Goal: Information Seeking & Learning: Find specific page/section

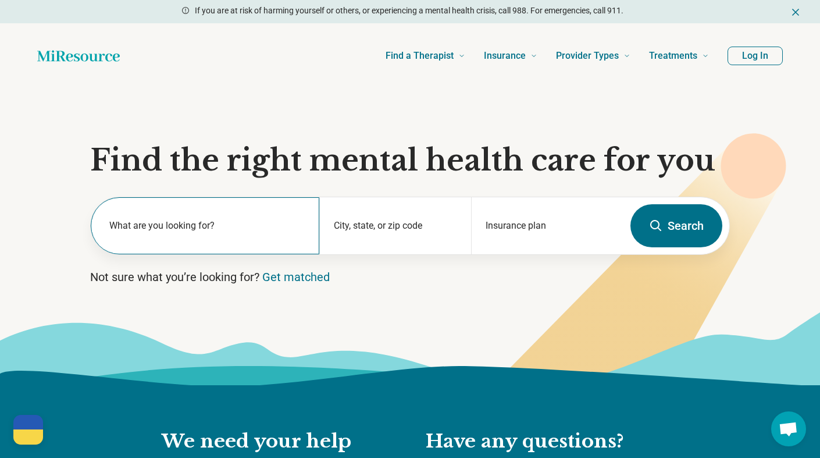
click at [189, 246] on div "What are you looking for?" at bounding box center [205, 225] width 229 height 57
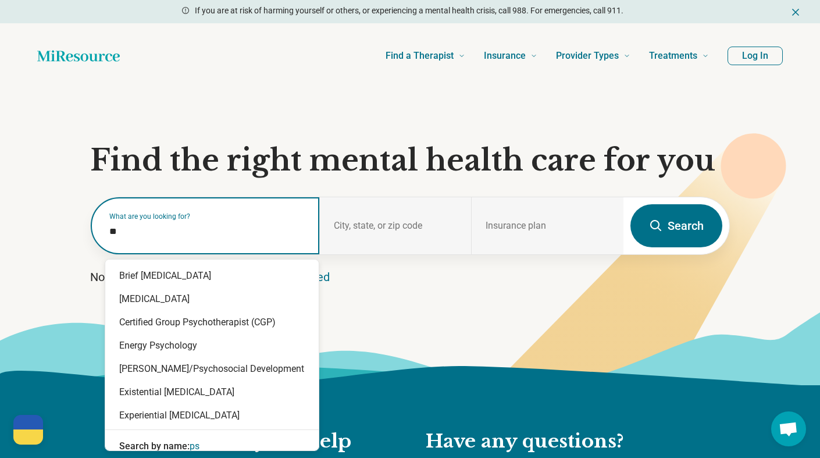
type input "*"
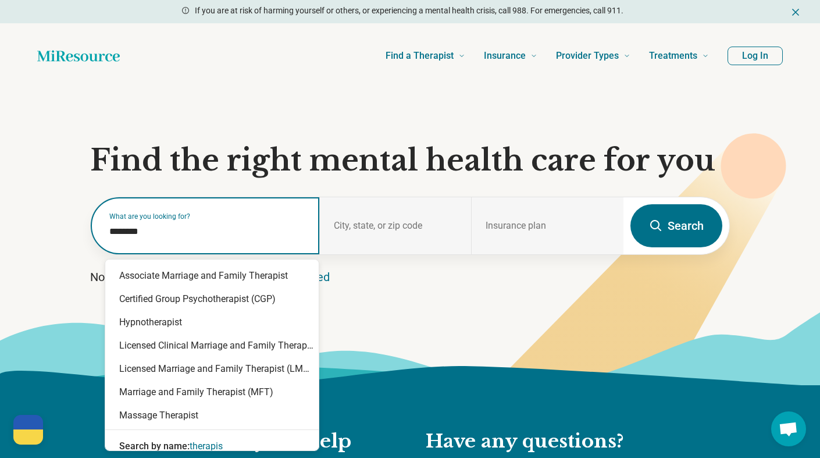
type input "*********"
click at [260, 375] on div "Licensed Marriage and Family Therapist (LMFT)" at bounding box center [212, 368] width 214 height 23
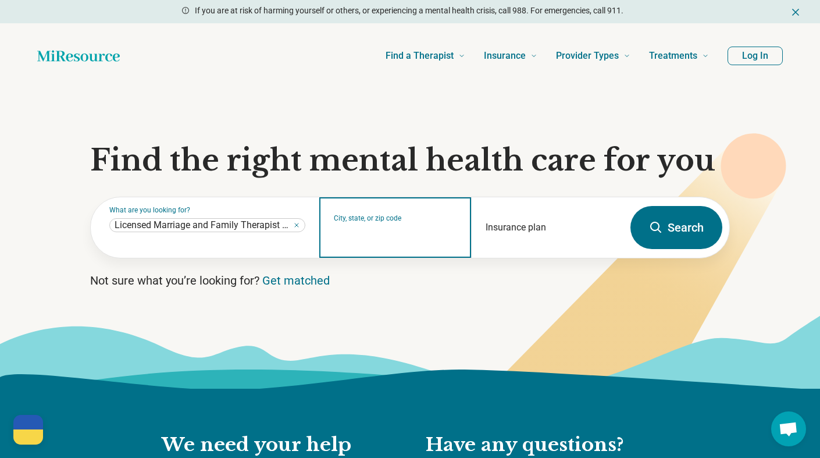
click at [383, 233] on input "City, state, or zip code" at bounding box center [396, 235] width 124 height 14
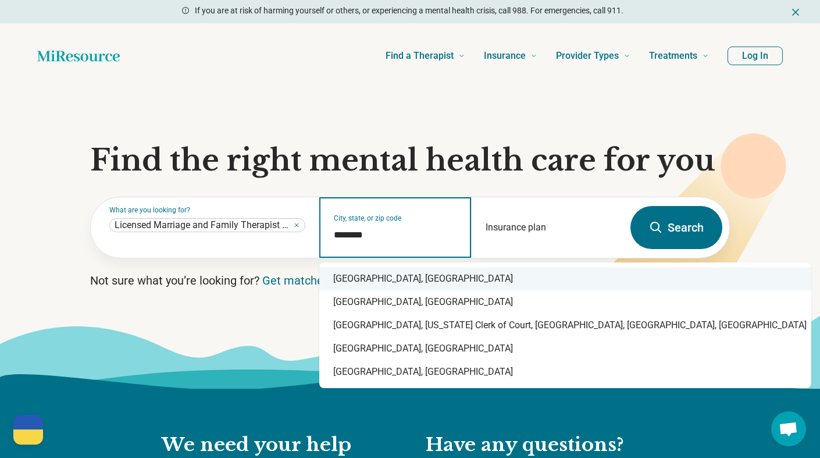
click at [395, 280] on div "Bay County, FL" at bounding box center [565, 278] width 492 height 23
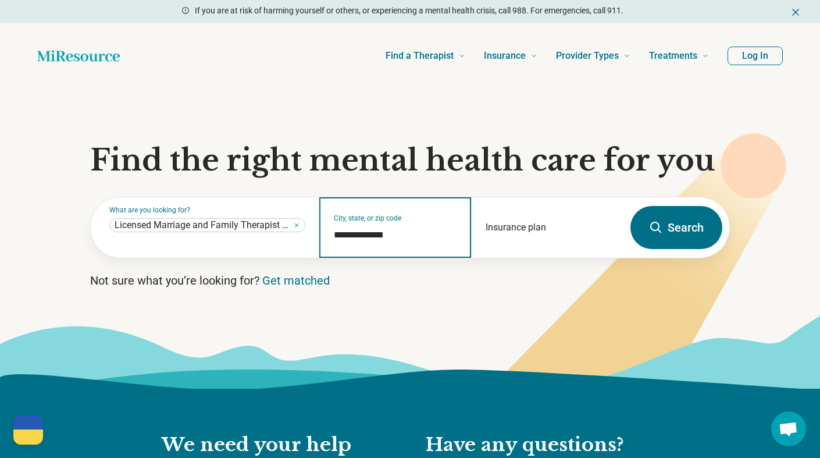
type input "**********"
click at [684, 230] on button "Search" at bounding box center [677, 227] width 92 height 43
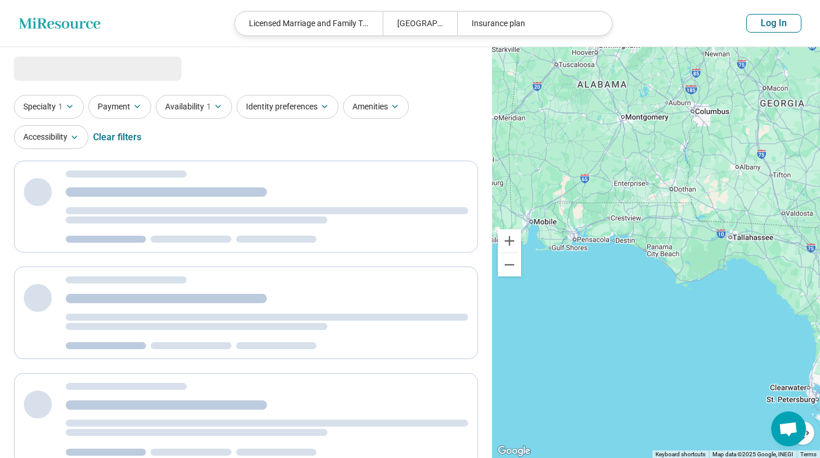
select select "***"
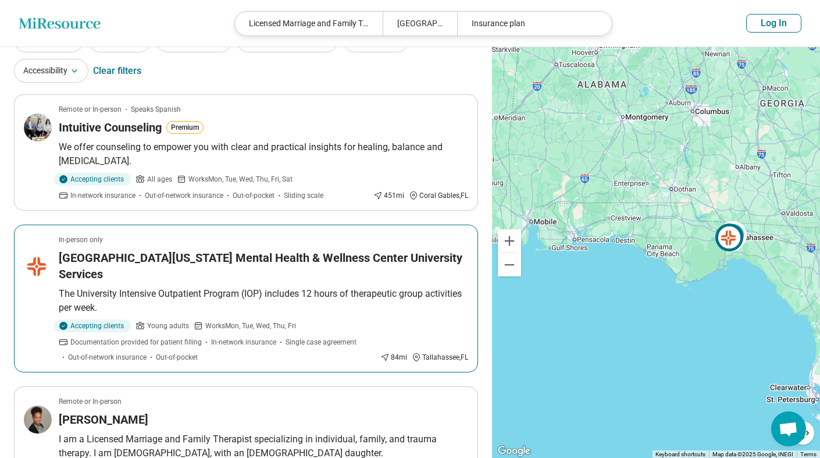
scroll to position [67, 0]
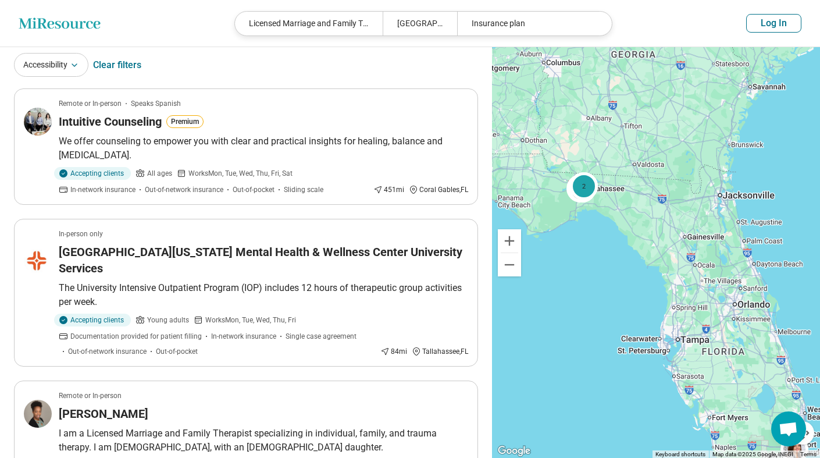
drag, startPoint x: 721, startPoint y: 330, endPoint x: 572, endPoint y: 282, distance: 156.0
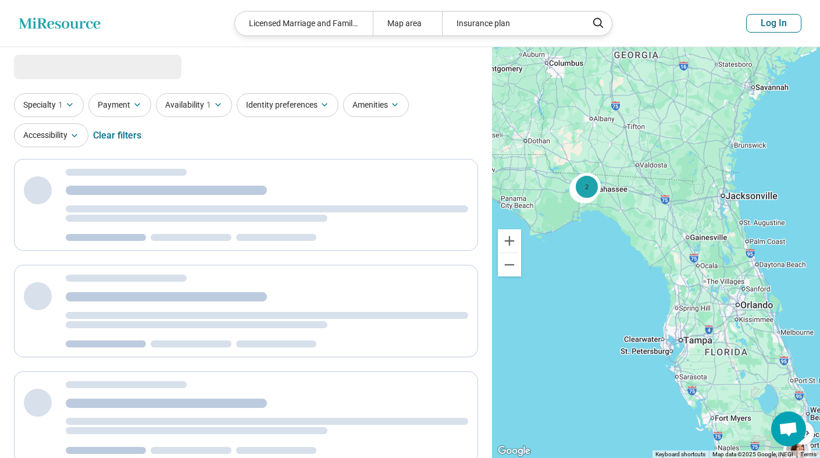
scroll to position [0, 0]
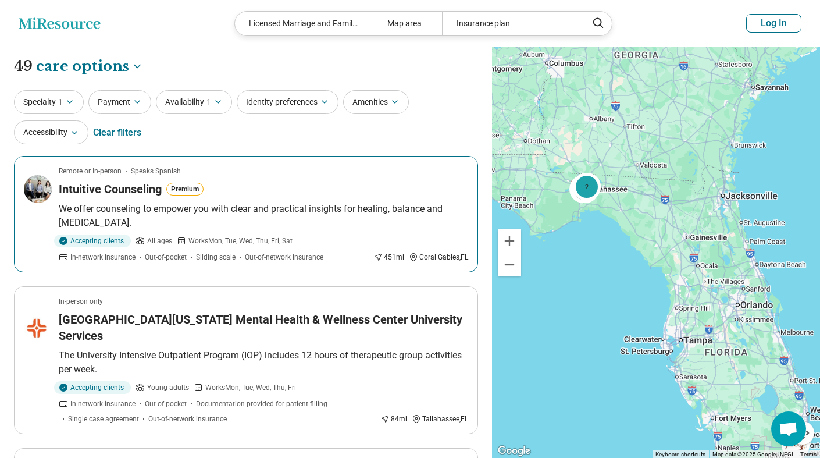
click at [283, 201] on article "Remote or In-person Speaks Spanish Intuitive Counseling Premium We offer counse…" at bounding box center [246, 214] width 464 height 116
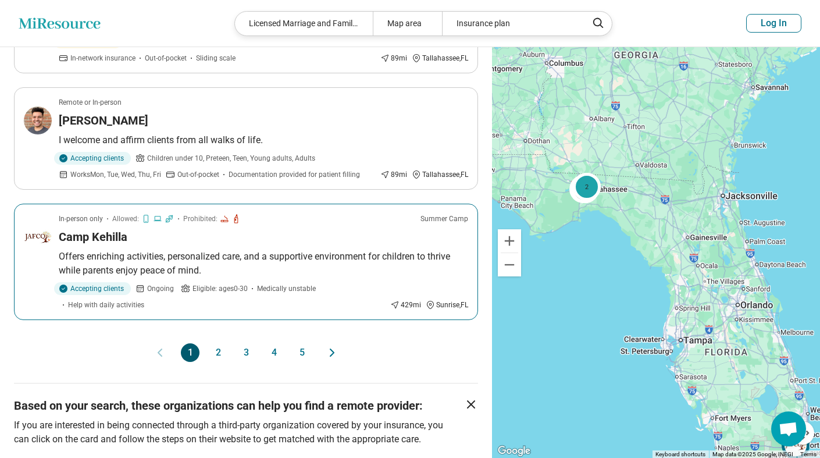
scroll to position [1150, 0]
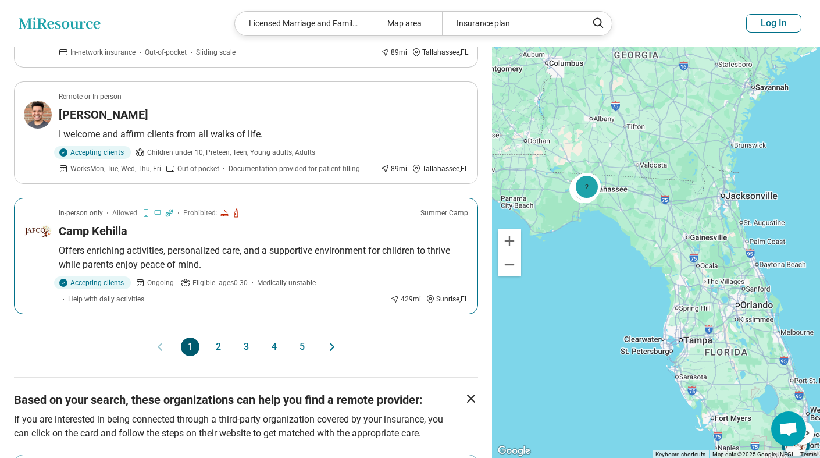
click at [347, 239] on div "Camp Kehilla" at bounding box center [264, 231] width 410 height 16
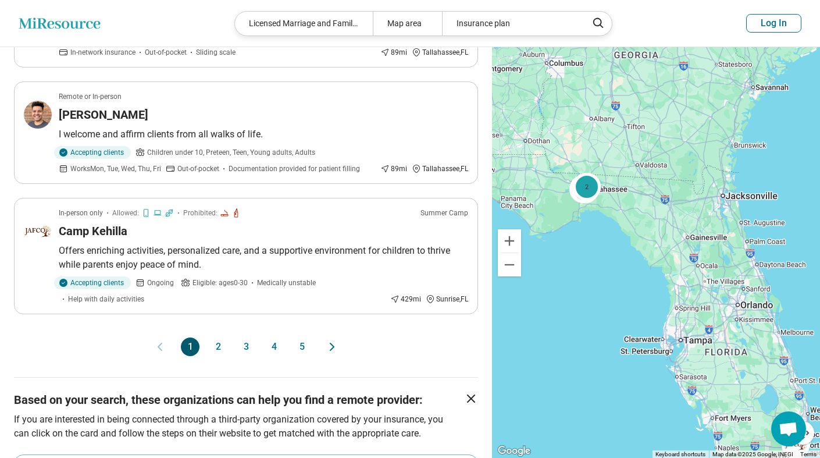
click at [222, 347] on button "2" at bounding box center [218, 346] width 19 height 19
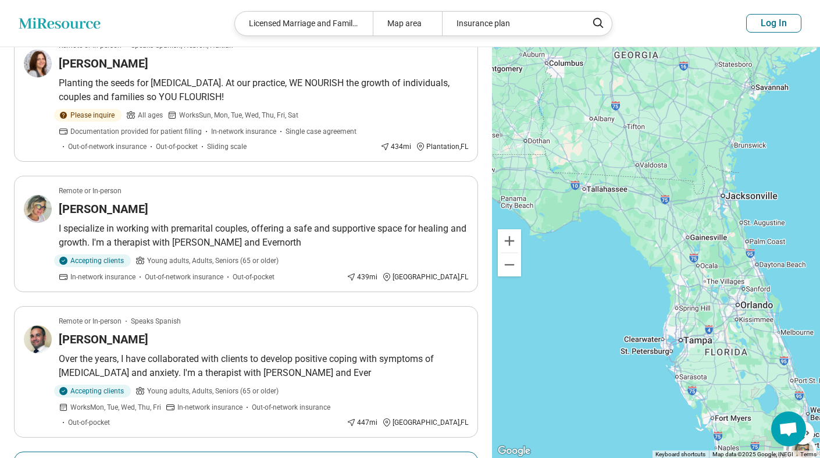
scroll to position [0, 0]
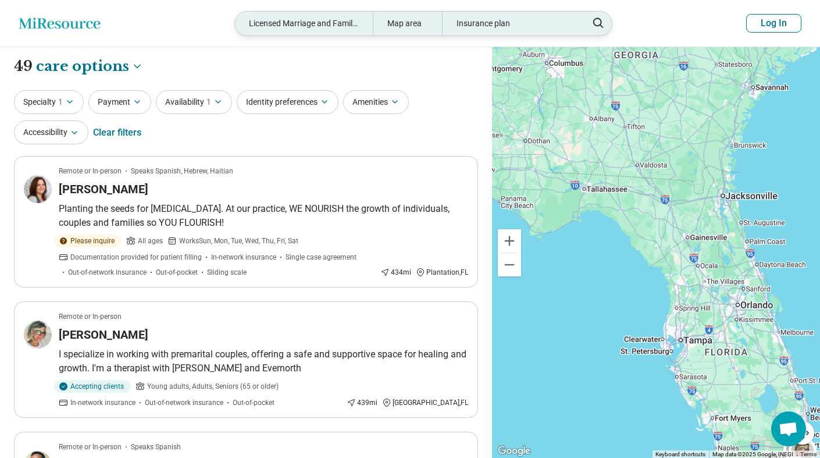
click at [410, 24] on div "Map area" at bounding box center [407, 24] width 69 height 24
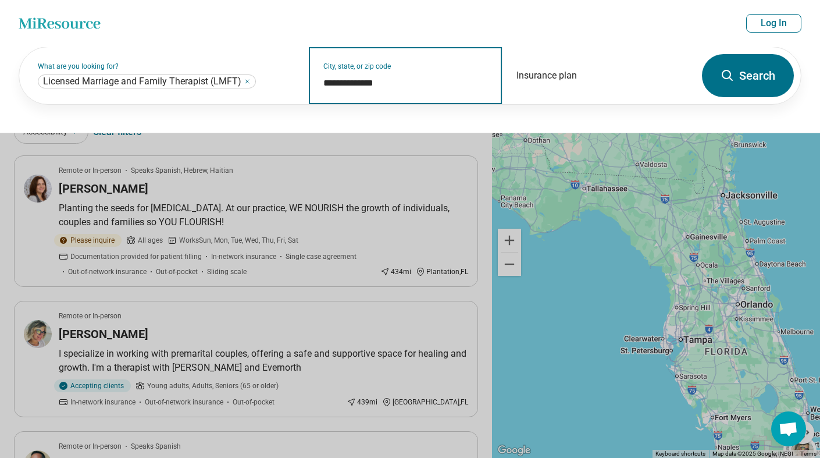
click at [379, 83] on input "**********" at bounding box center [405, 83] width 165 height 14
drag, startPoint x: 400, startPoint y: 88, endPoint x: 319, endPoint y: 80, distance: 81.2
click at [319, 80] on div "**********" at bounding box center [405, 75] width 193 height 57
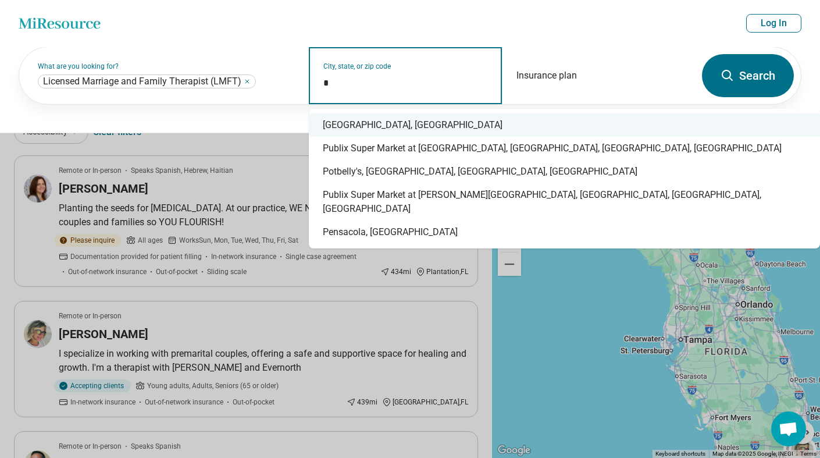
click at [380, 124] on div "Panama City Beach, FL" at bounding box center [564, 124] width 511 height 23
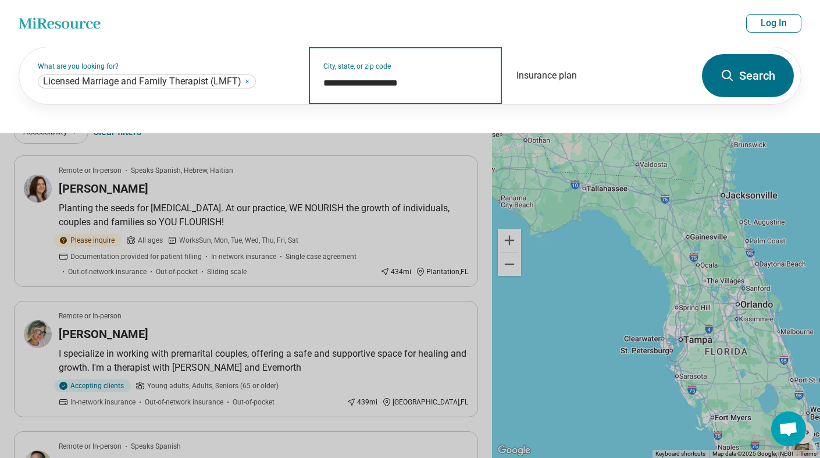
type input "**********"
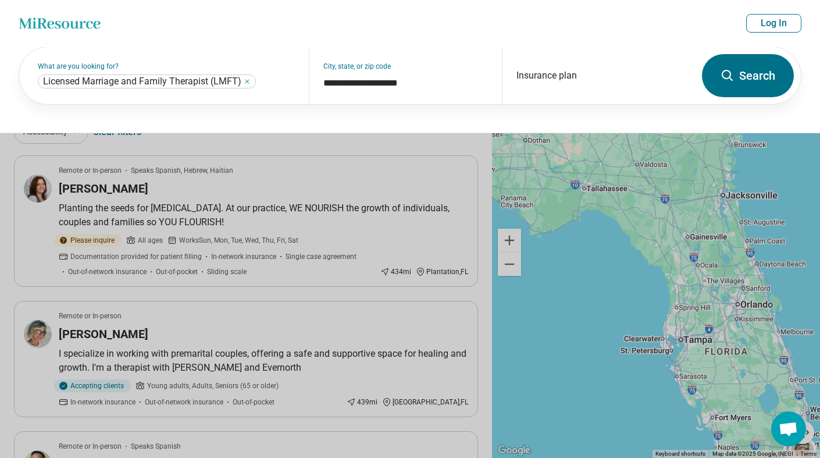
click at [730, 87] on button "Search" at bounding box center [748, 75] width 92 height 43
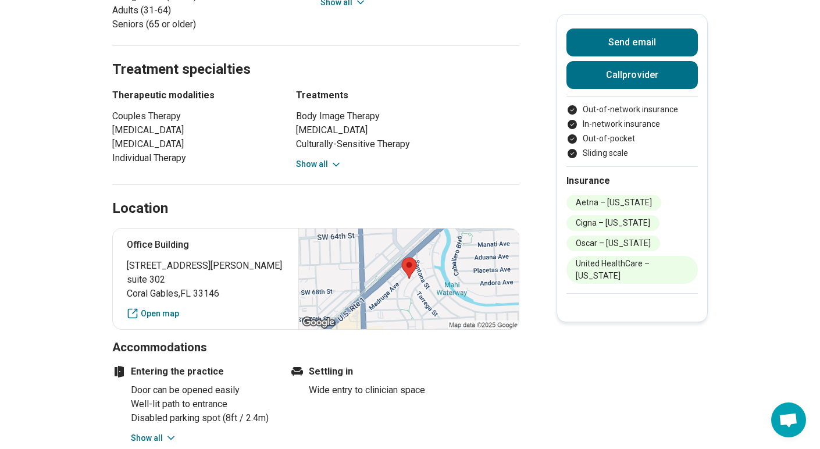
scroll to position [712, 0]
click at [391, 243] on div at bounding box center [408, 279] width 220 height 101
click at [464, 276] on div at bounding box center [408, 279] width 220 height 101
click at [157, 308] on link "Open map" at bounding box center [206, 314] width 158 height 12
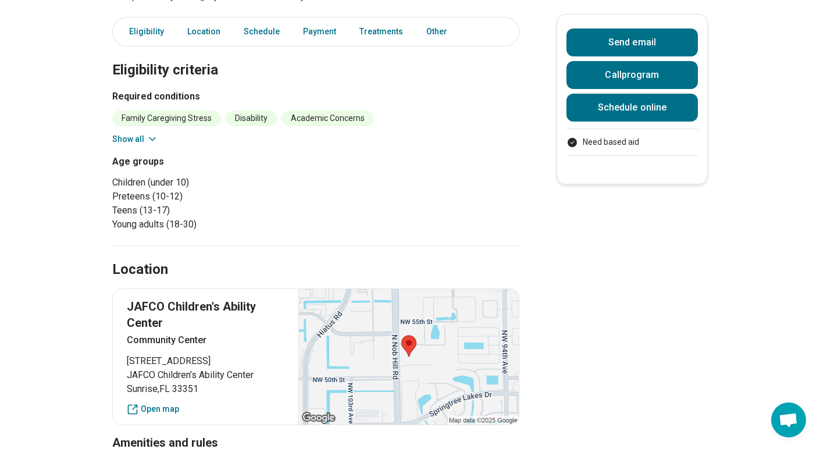
scroll to position [296, 0]
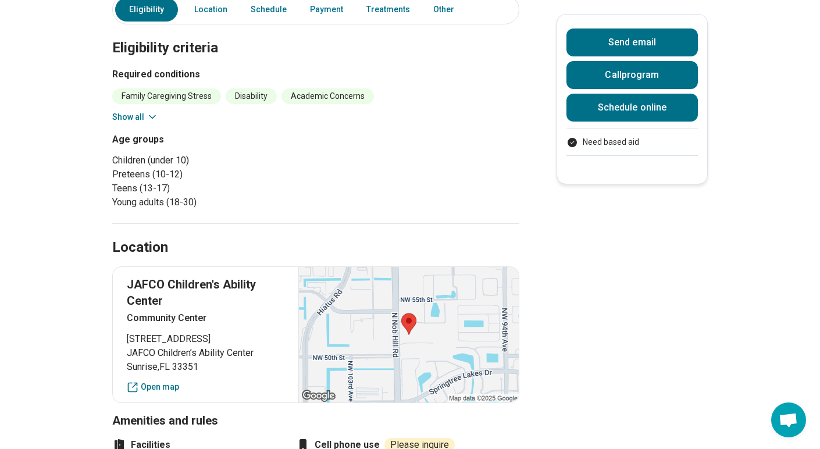
click at [341, 349] on div at bounding box center [408, 335] width 220 height 136
click at [172, 386] on link "Open map" at bounding box center [206, 387] width 158 height 12
